Goal: Transaction & Acquisition: Purchase product/service

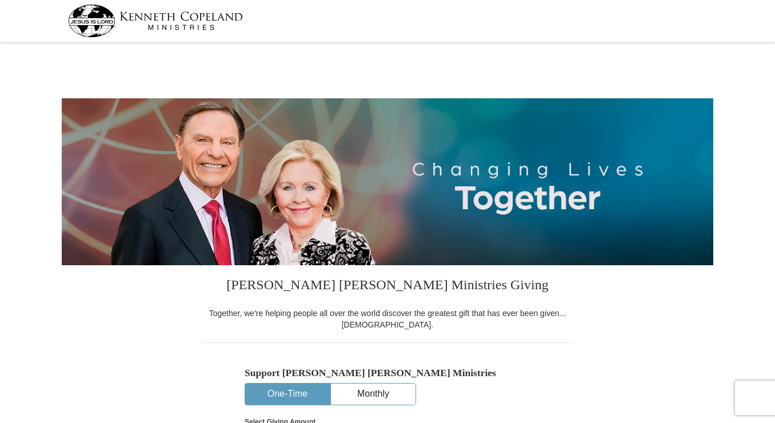
select select "MS"
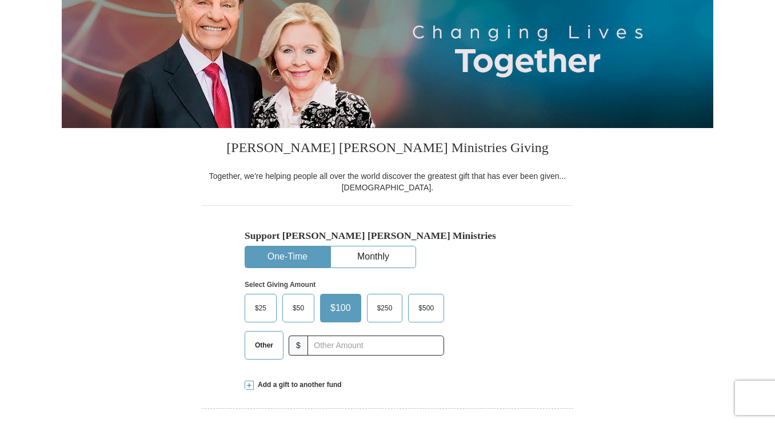
scroll to position [171, 0]
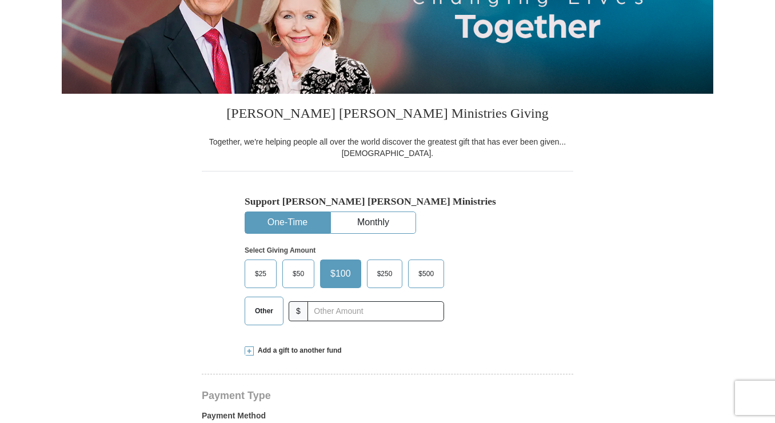
click at [254, 314] on span "Other" at bounding box center [264, 310] width 30 height 17
click at [0, 0] on input "Other" at bounding box center [0, 0] width 0 height 0
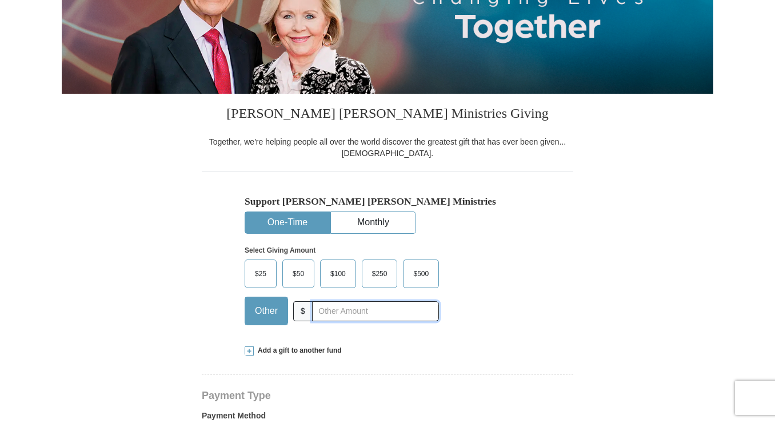
click at [345, 310] on input "text" at bounding box center [375, 311] width 127 height 20
type input "170.00"
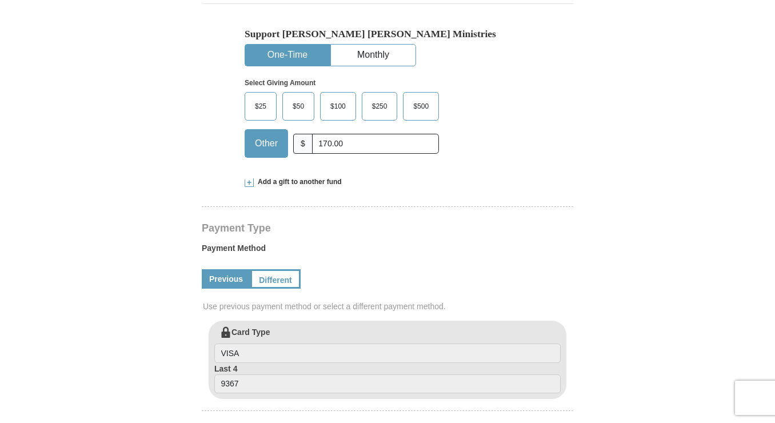
scroll to position [343, 0]
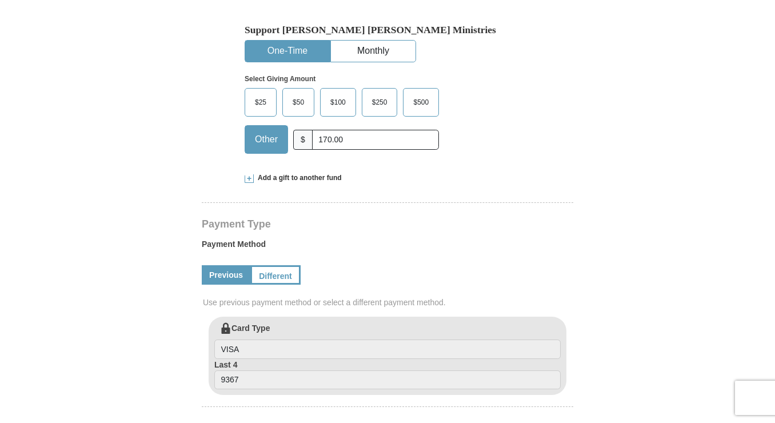
click at [248, 180] on span at bounding box center [249, 178] width 9 height 9
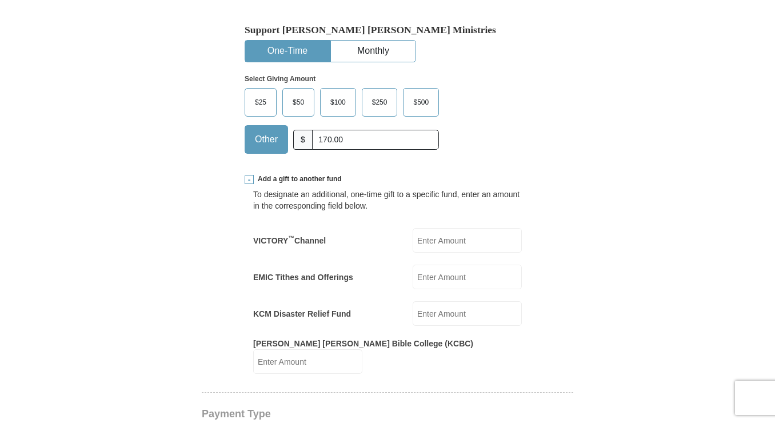
scroll to position [0, 0]
click at [250, 181] on span at bounding box center [249, 179] width 9 height 9
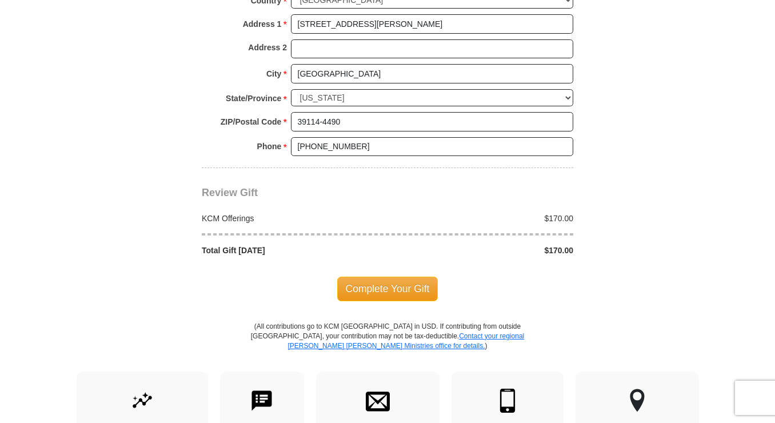
scroll to position [914, 0]
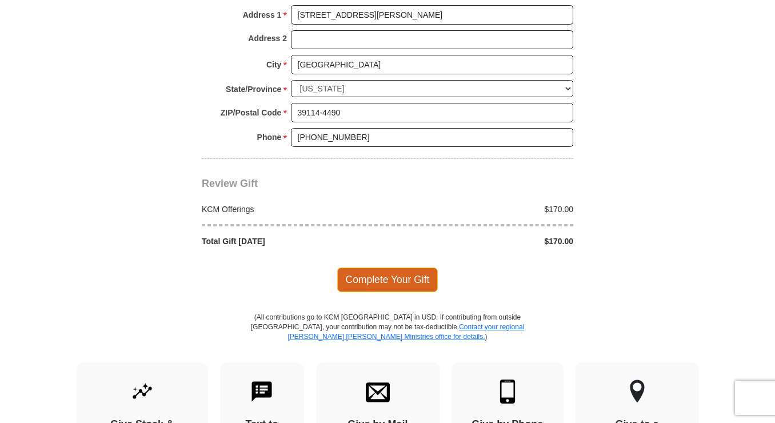
click at [409, 281] on span "Complete Your Gift" at bounding box center [387, 279] width 101 height 24
